Goal: Information Seeking & Learning: Check status

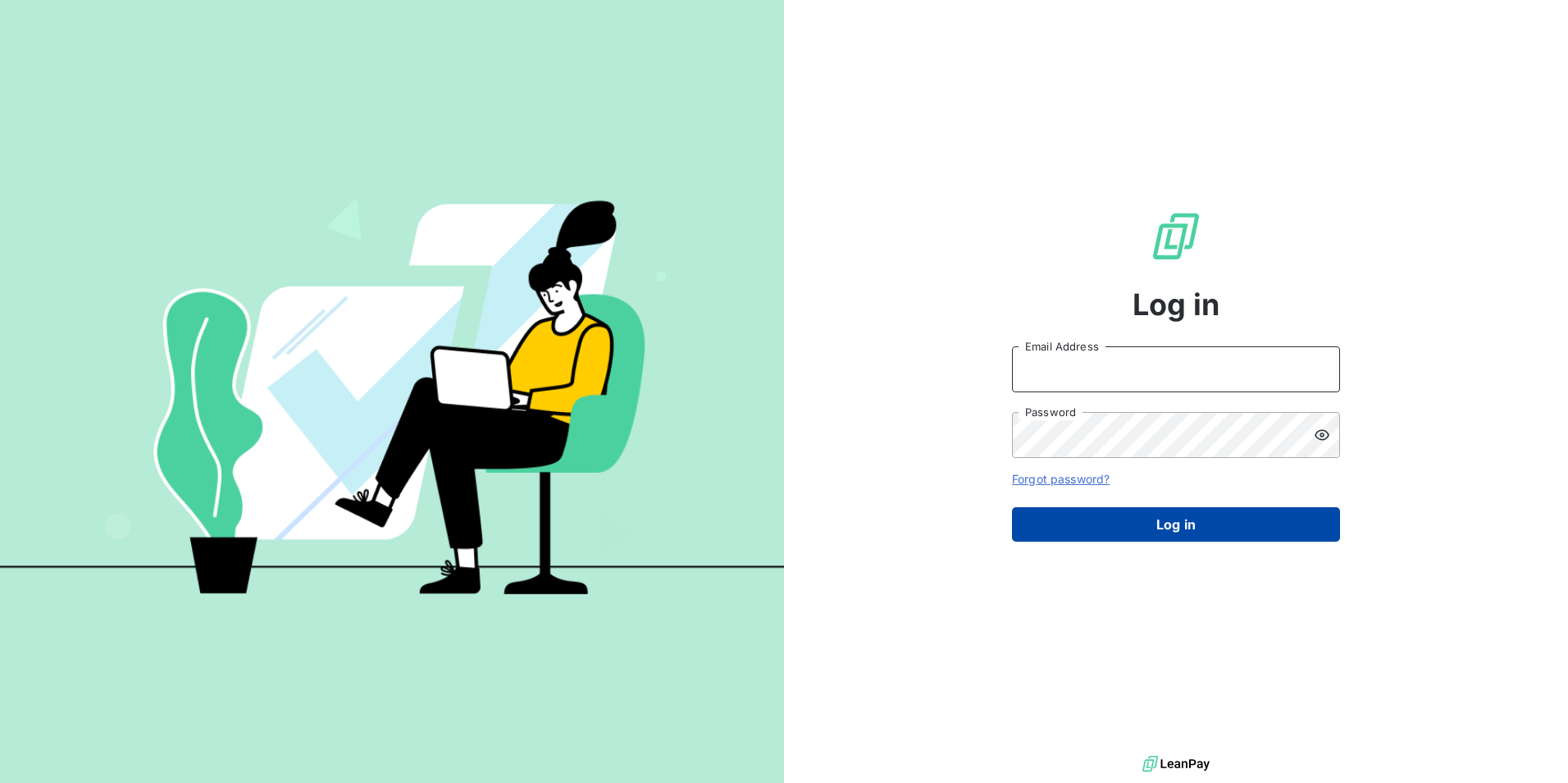
type input "[EMAIL_ADDRESS][DOMAIN_NAME]"
click at [1169, 526] on button "Log in" at bounding box center [1175, 524] width 328 height 34
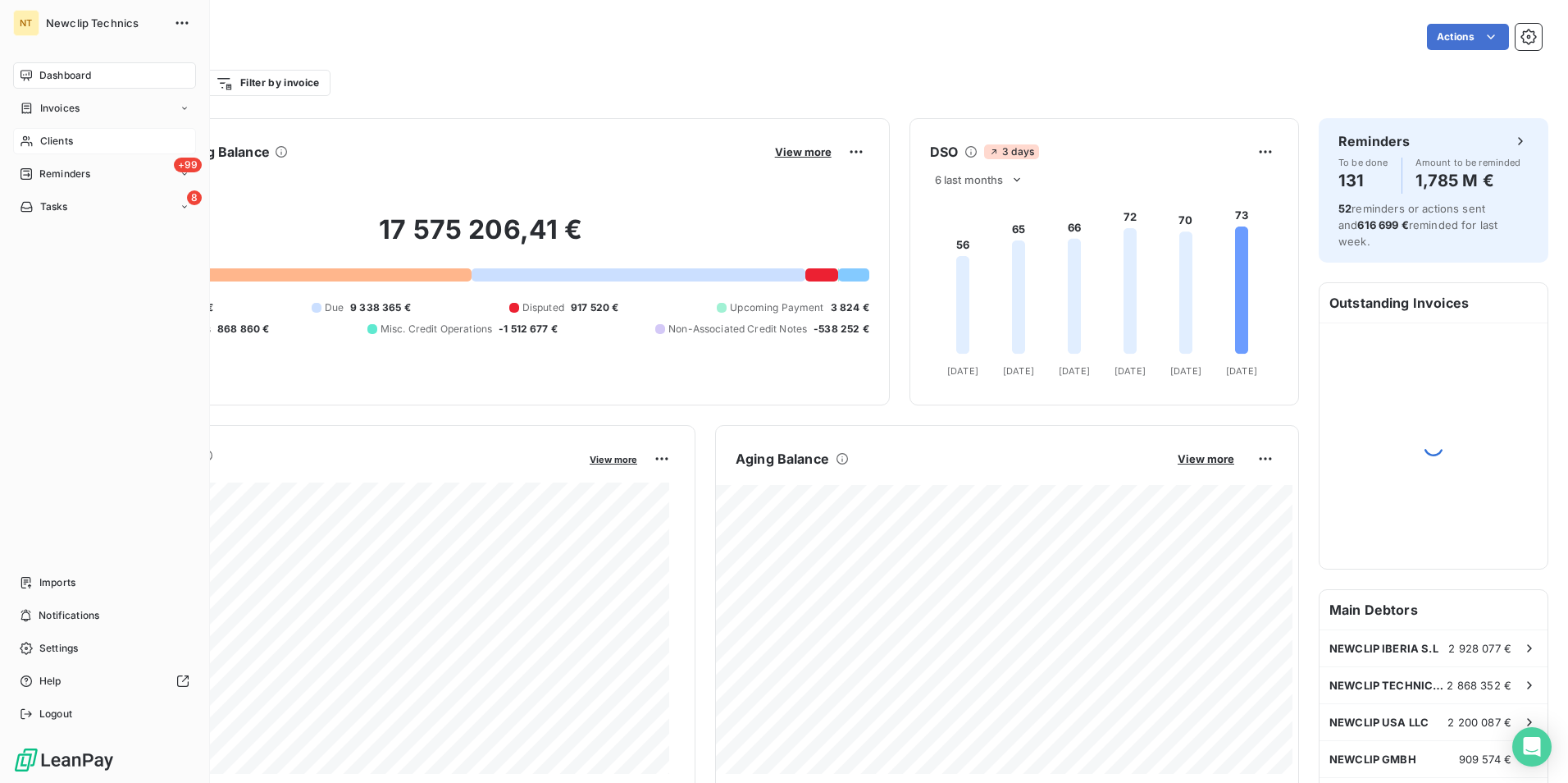
click at [63, 143] on span "Clients" at bounding box center [57, 141] width 33 height 15
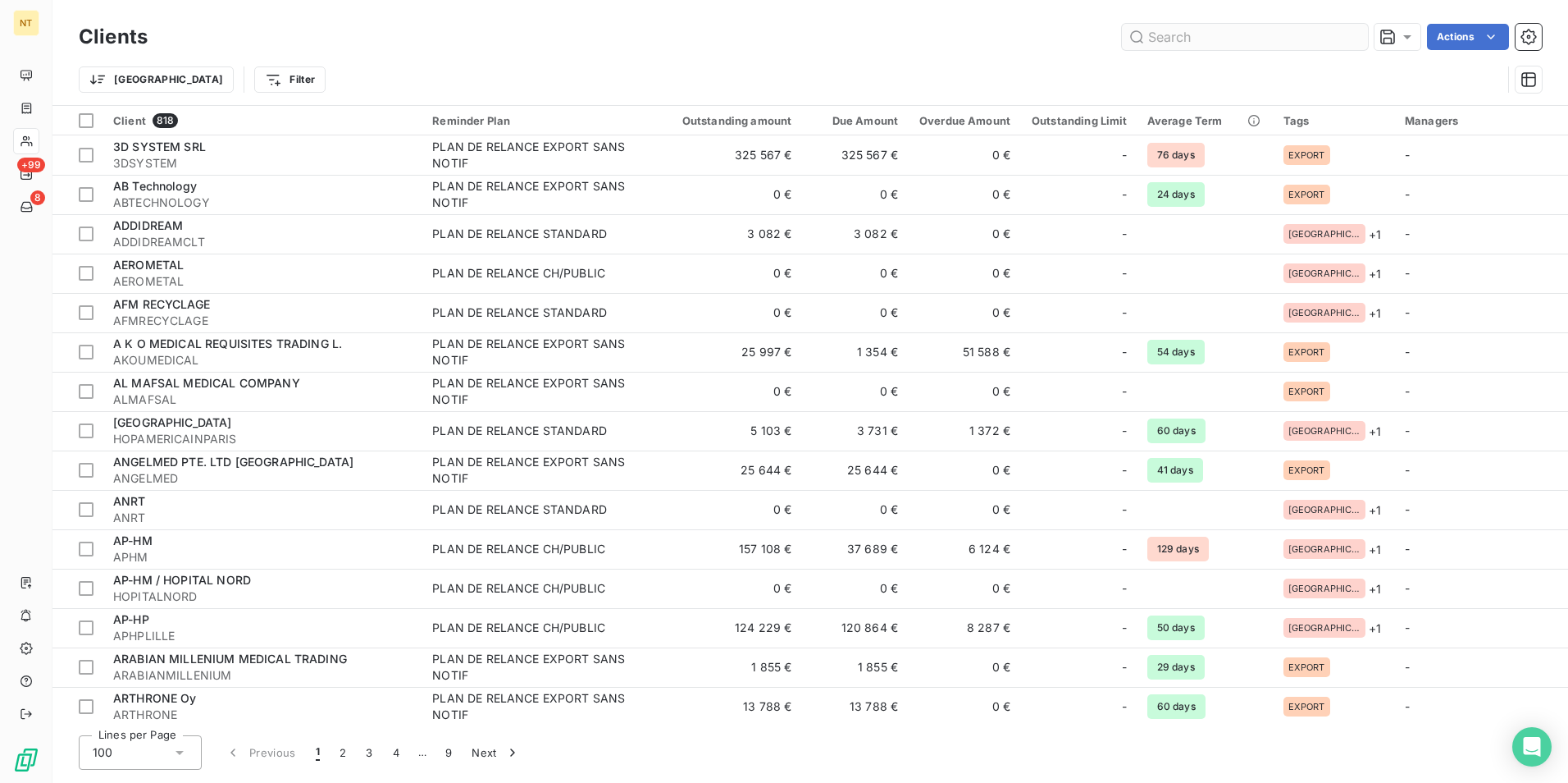
click at [1183, 45] on input "text" at bounding box center [1244, 37] width 246 height 26
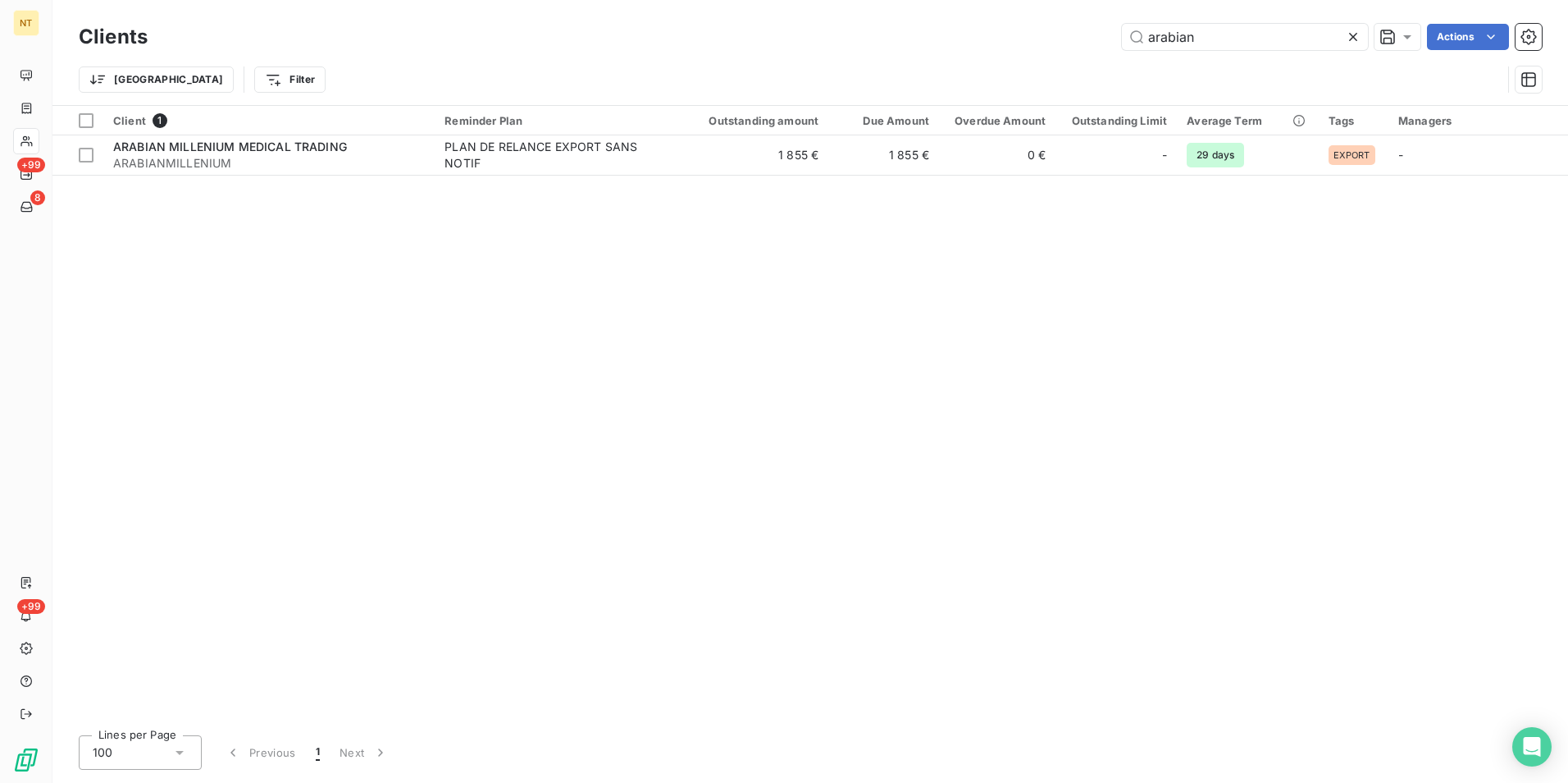
type input "arabian"
click at [725, 176] on div "Client 1 Reminder Plan Outstanding amount Due Amount Overdue Amount Outstanding…" at bounding box center [810, 414] width 1515 height 616
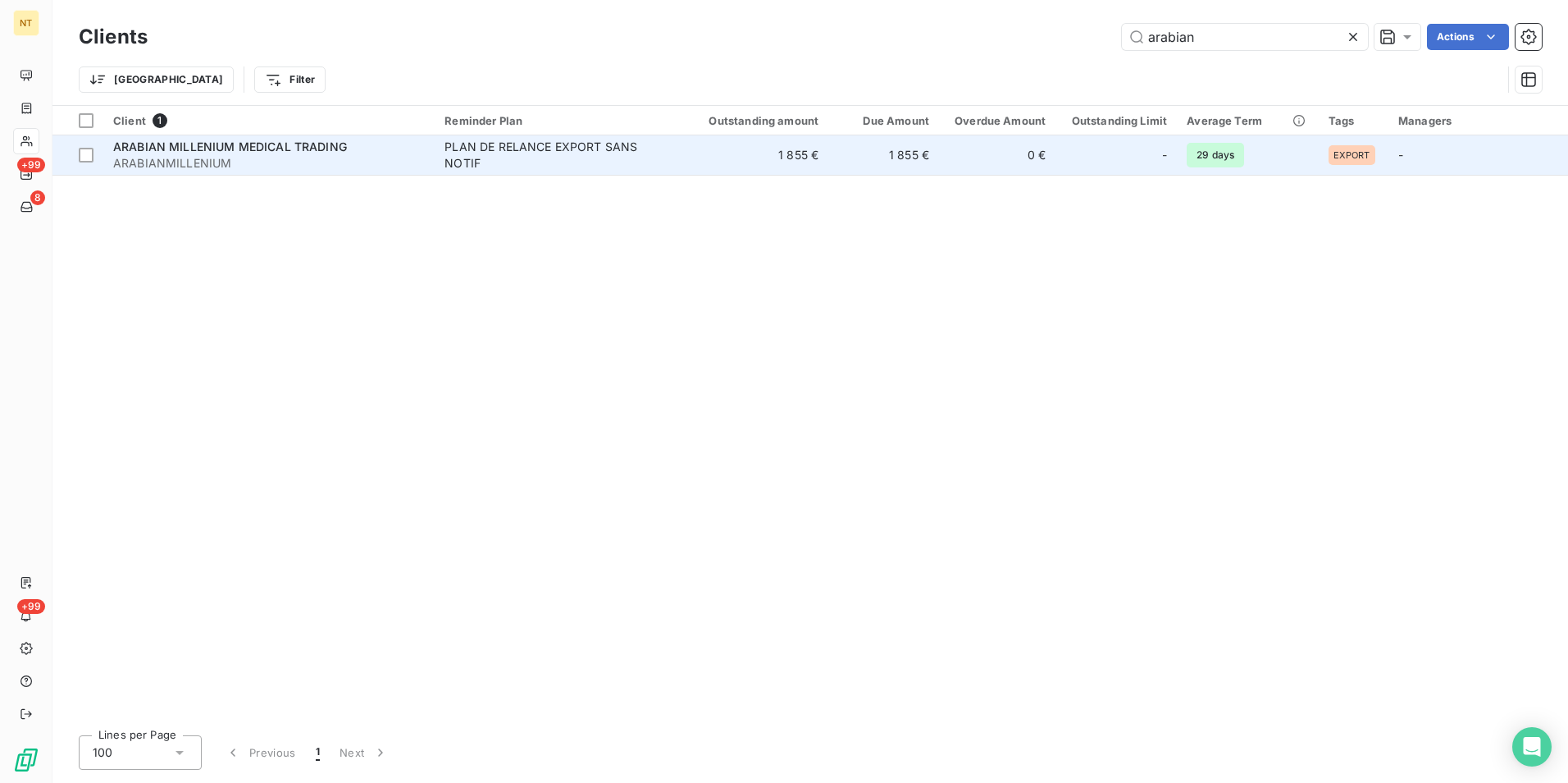
click at [727, 163] on td "1 855 €" at bounding box center [750, 155] width 157 height 40
